Goal: Find specific page/section: Find specific page/section

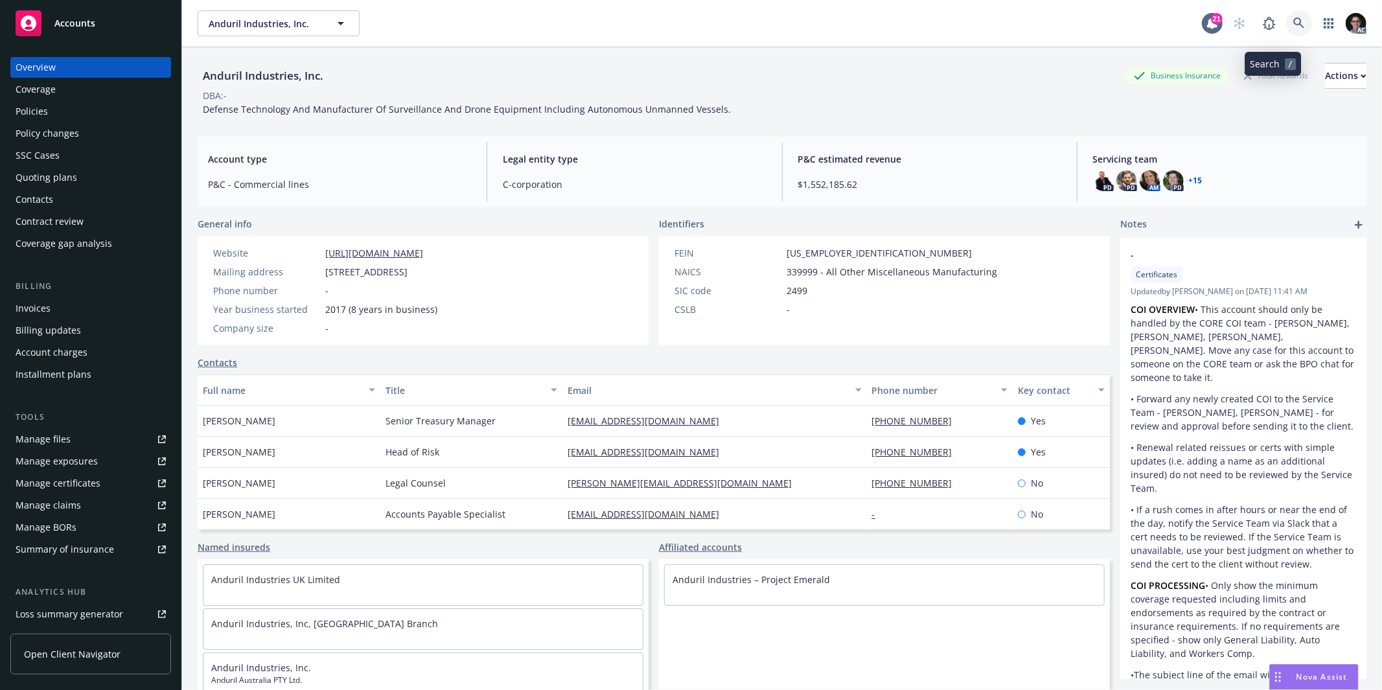
click at [1293, 29] on icon at bounding box center [1299, 23] width 12 height 12
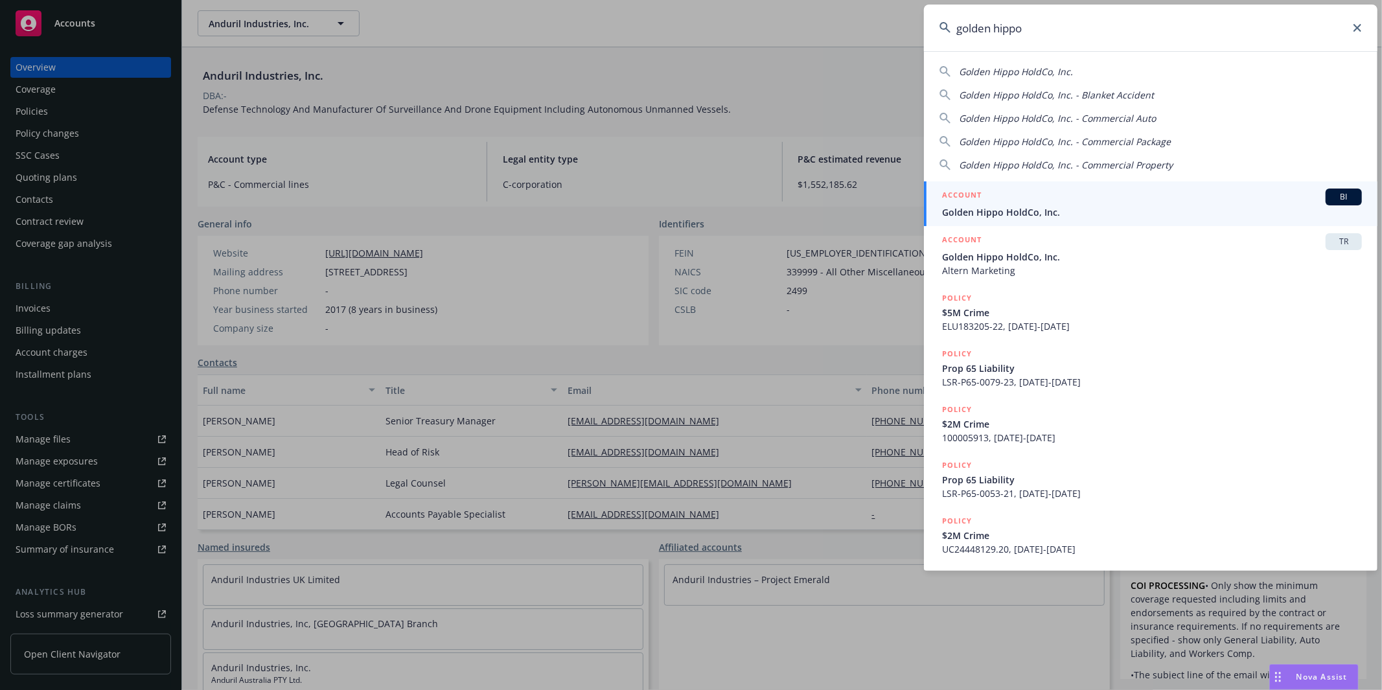
type input "golden hippo"
click at [1344, 194] on span "BI" at bounding box center [1344, 197] width 26 height 12
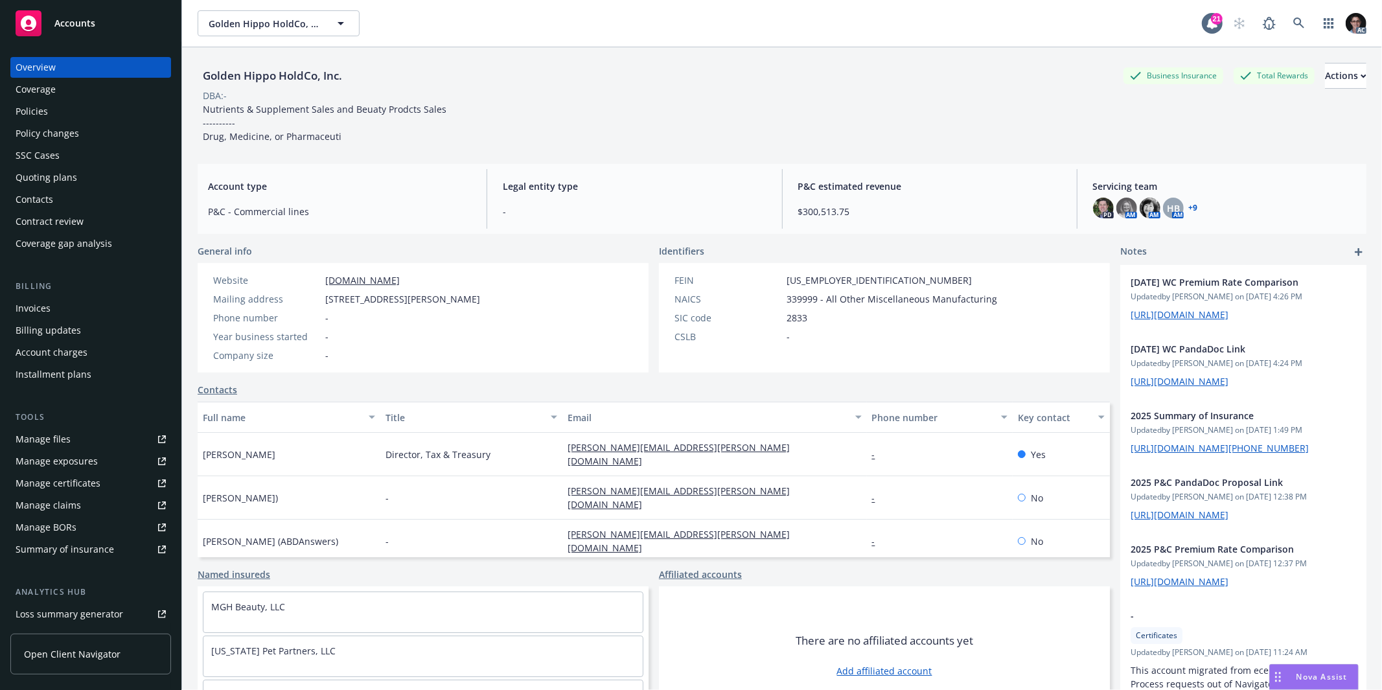
click at [1192, 212] on link "+ 9" at bounding box center [1193, 208] width 9 height 8
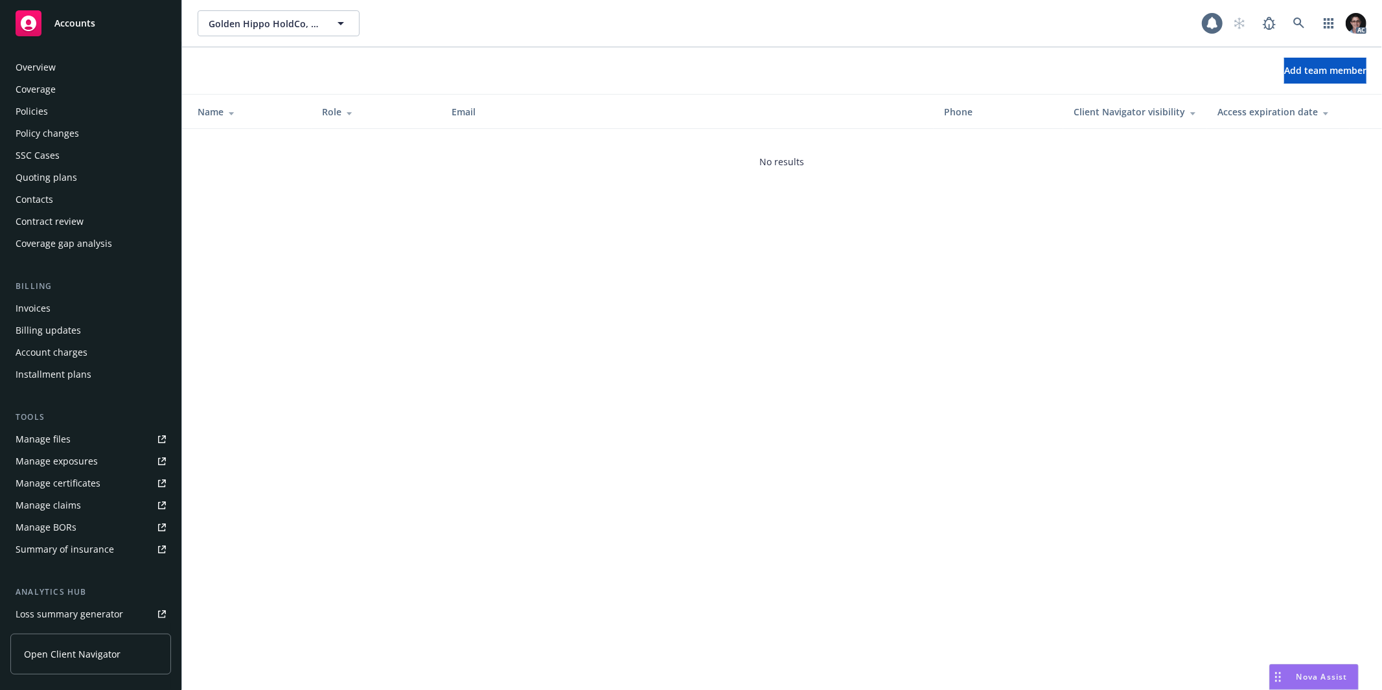
scroll to position [354, 0]
